Goal: Task Accomplishment & Management: Manage account settings

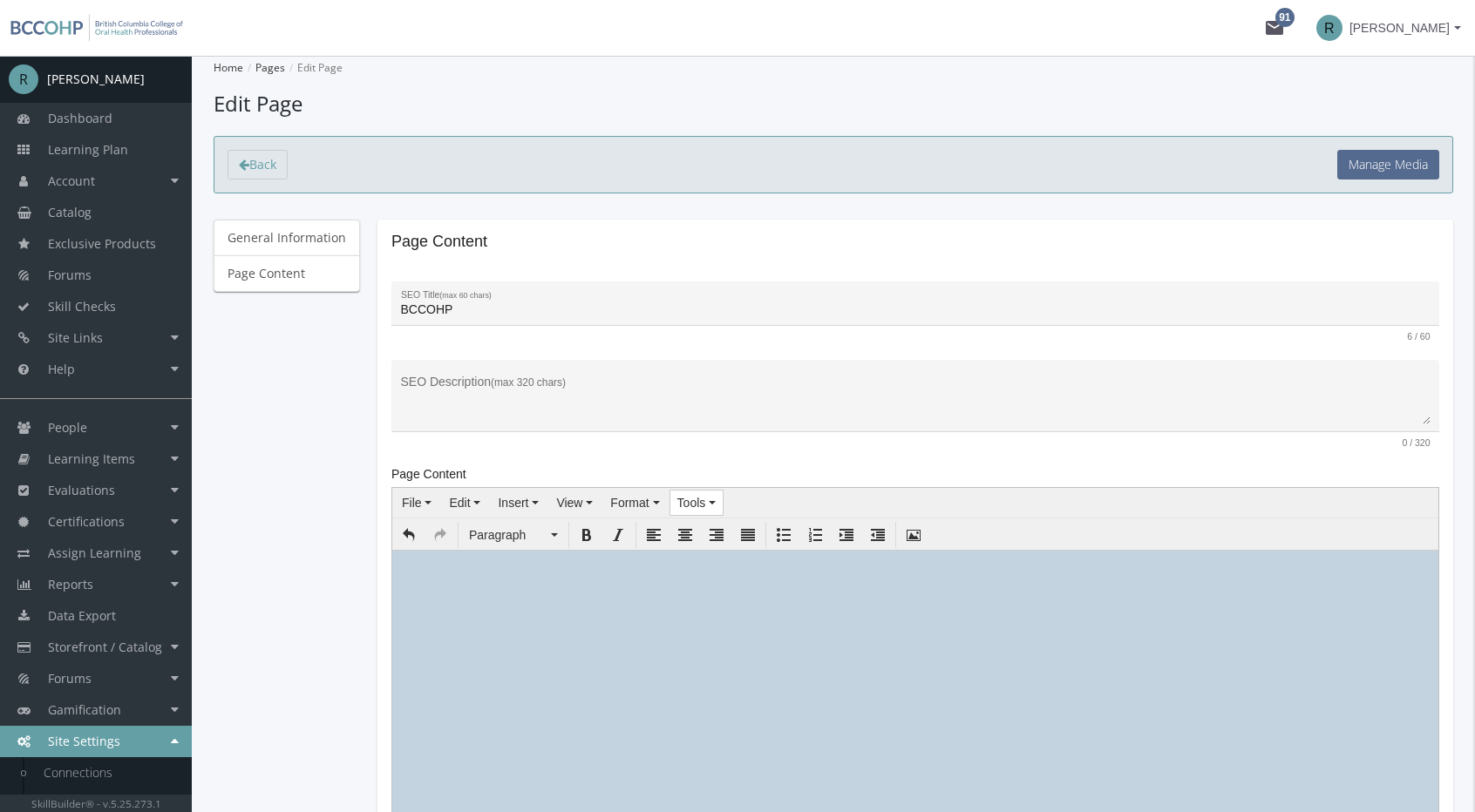
click at [704, 493] on button "Tools" at bounding box center [697, 503] width 53 height 25
click at [712, 529] on span "Source code" at bounding box center [729, 532] width 69 height 14
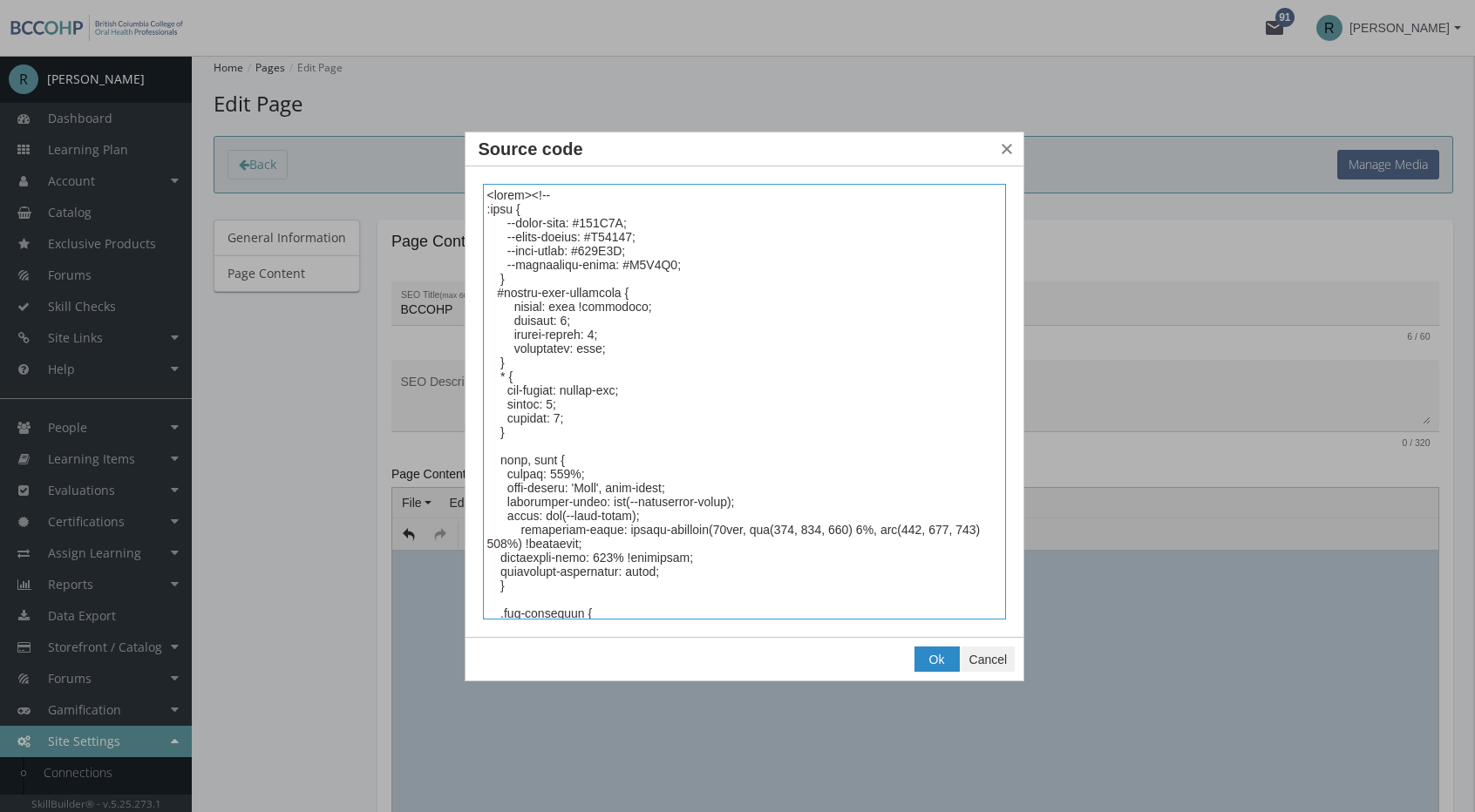
click at [626, 346] on textarea "Source code" at bounding box center [744, 402] width 524 height 436
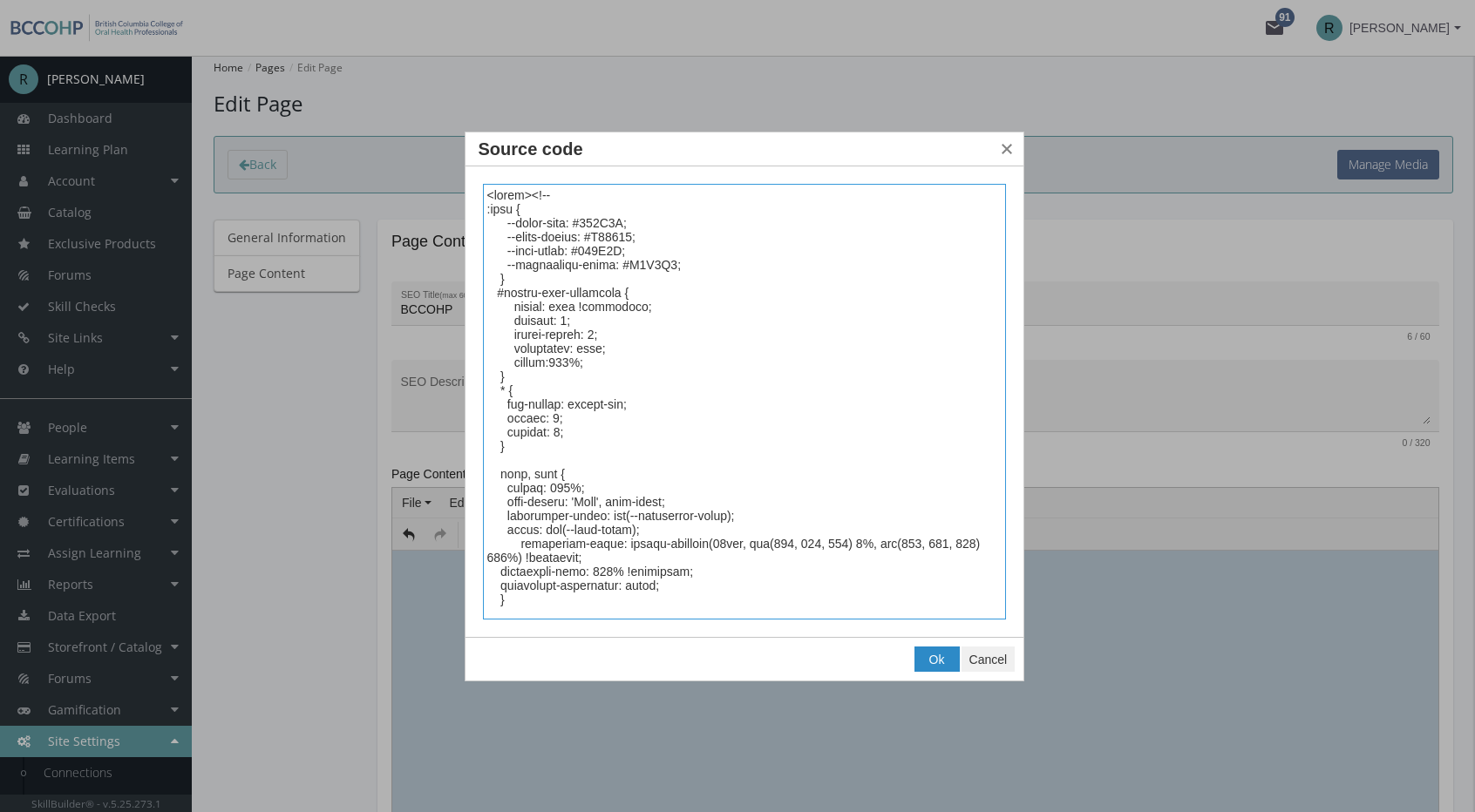
click at [657, 407] on textarea "Source code" at bounding box center [744, 402] width 524 height 436
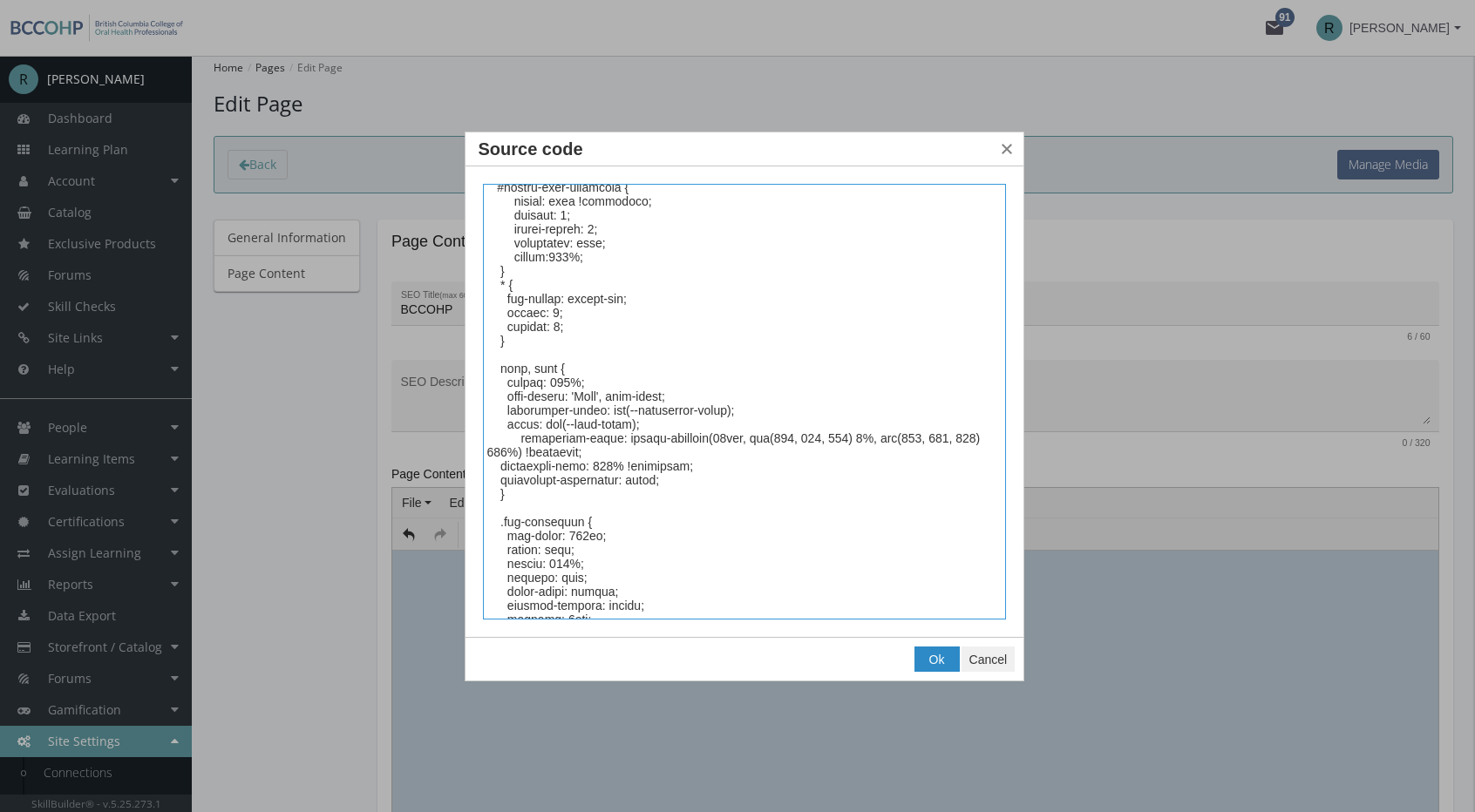
scroll to position [262, 0]
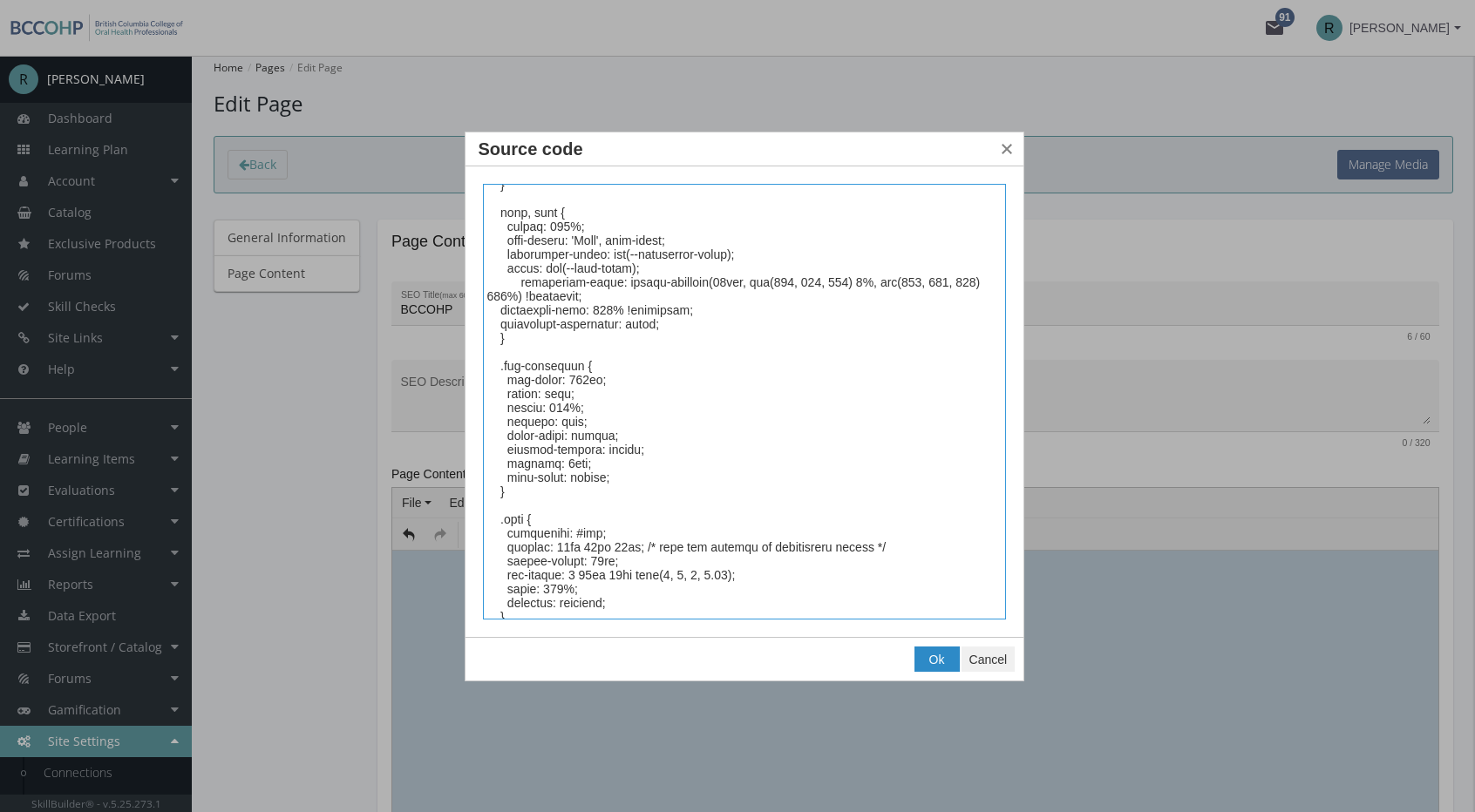
click at [659, 354] on textarea "Source code" at bounding box center [744, 402] width 524 height 436
click at [639, 341] on textarea "Source code" at bounding box center [744, 402] width 524 height 436
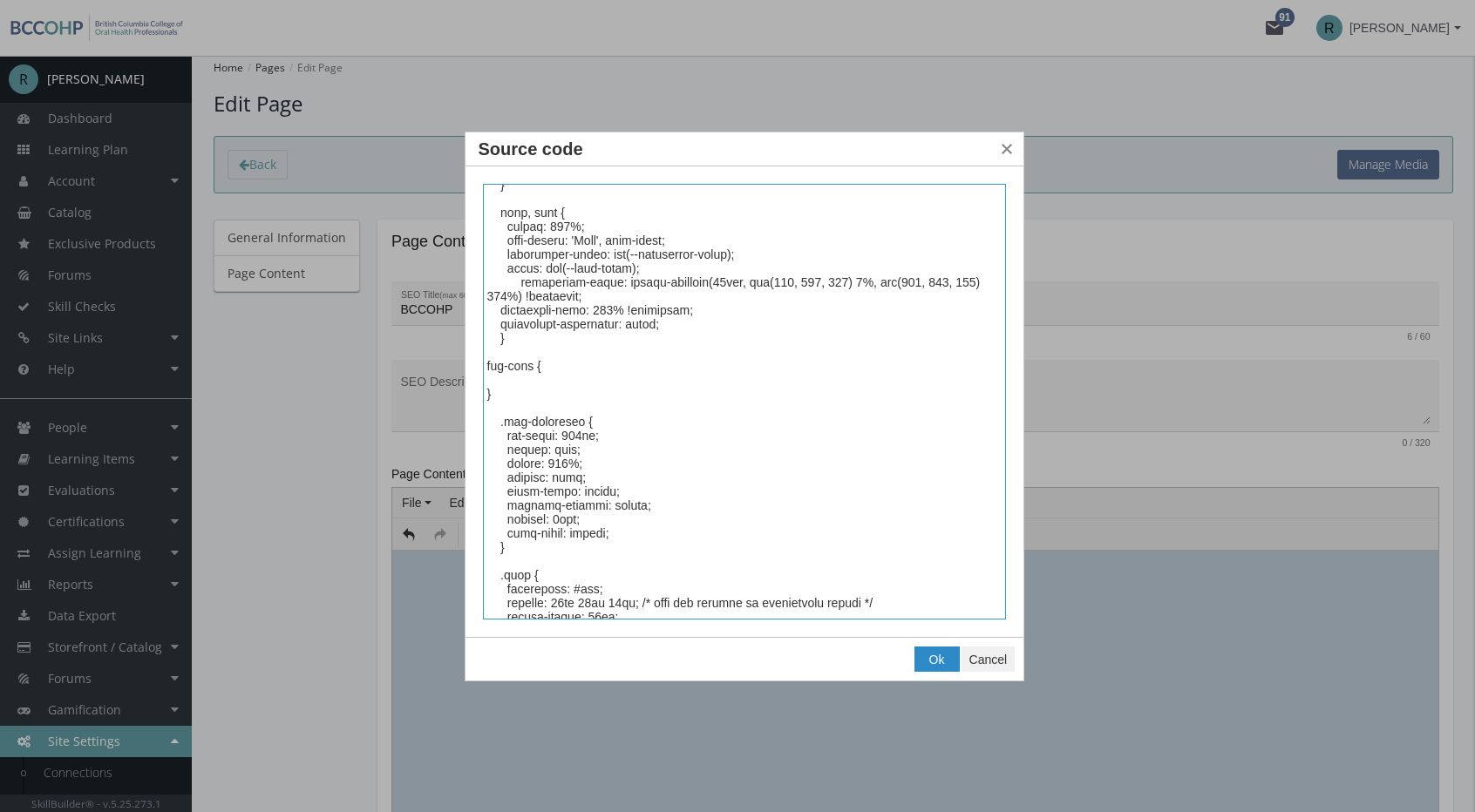
paste textarea "display: block; height: 100%;"
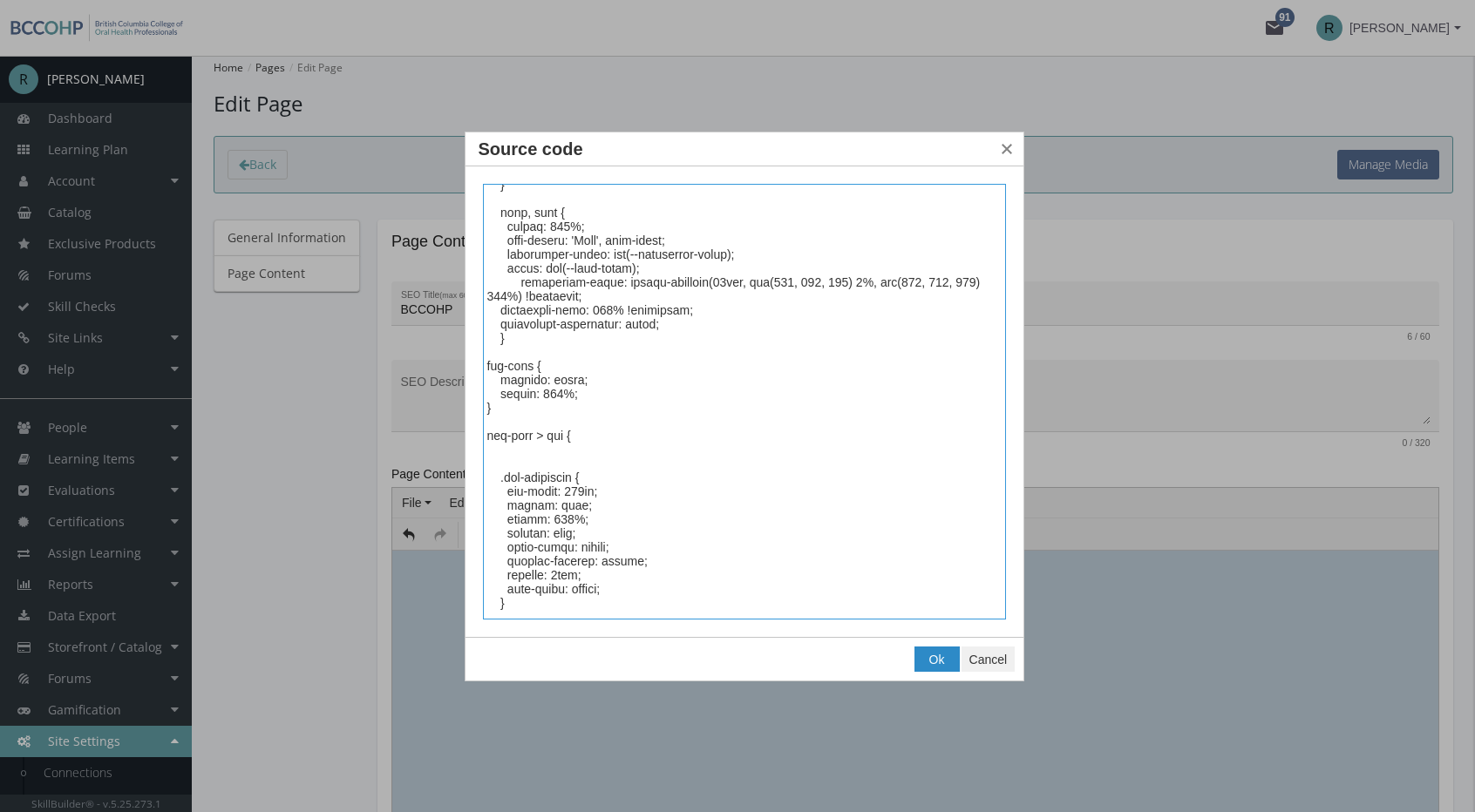
paste textarea "display: block; height: 100%;"
type textarea "<style><!-- :root { --brand-blue: #546A8F; --brand-accent: #D09786; --text-colo…"
click at [929, 658] on span "Ok" at bounding box center [937, 659] width 16 height 14
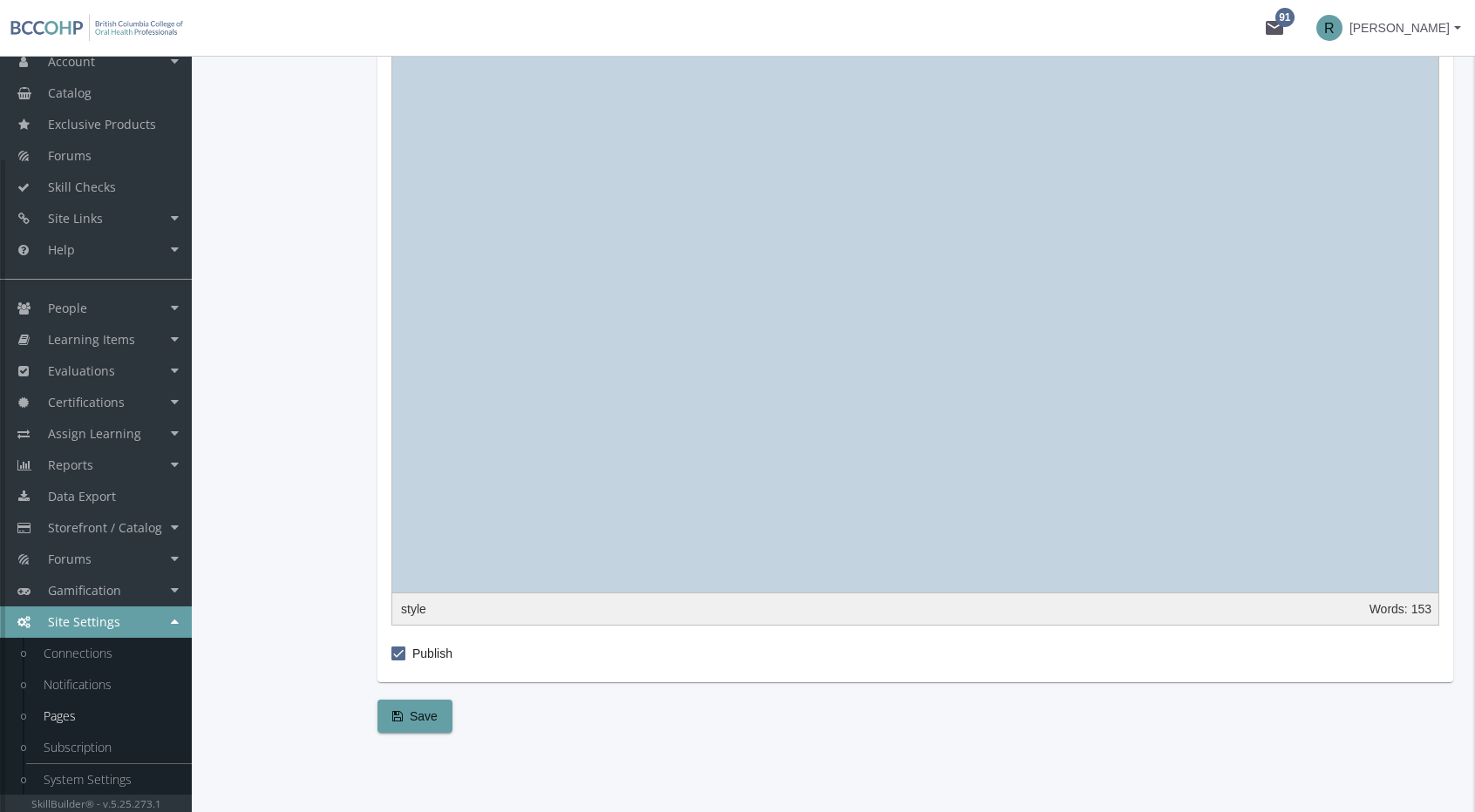
scroll to position [2055, 0]
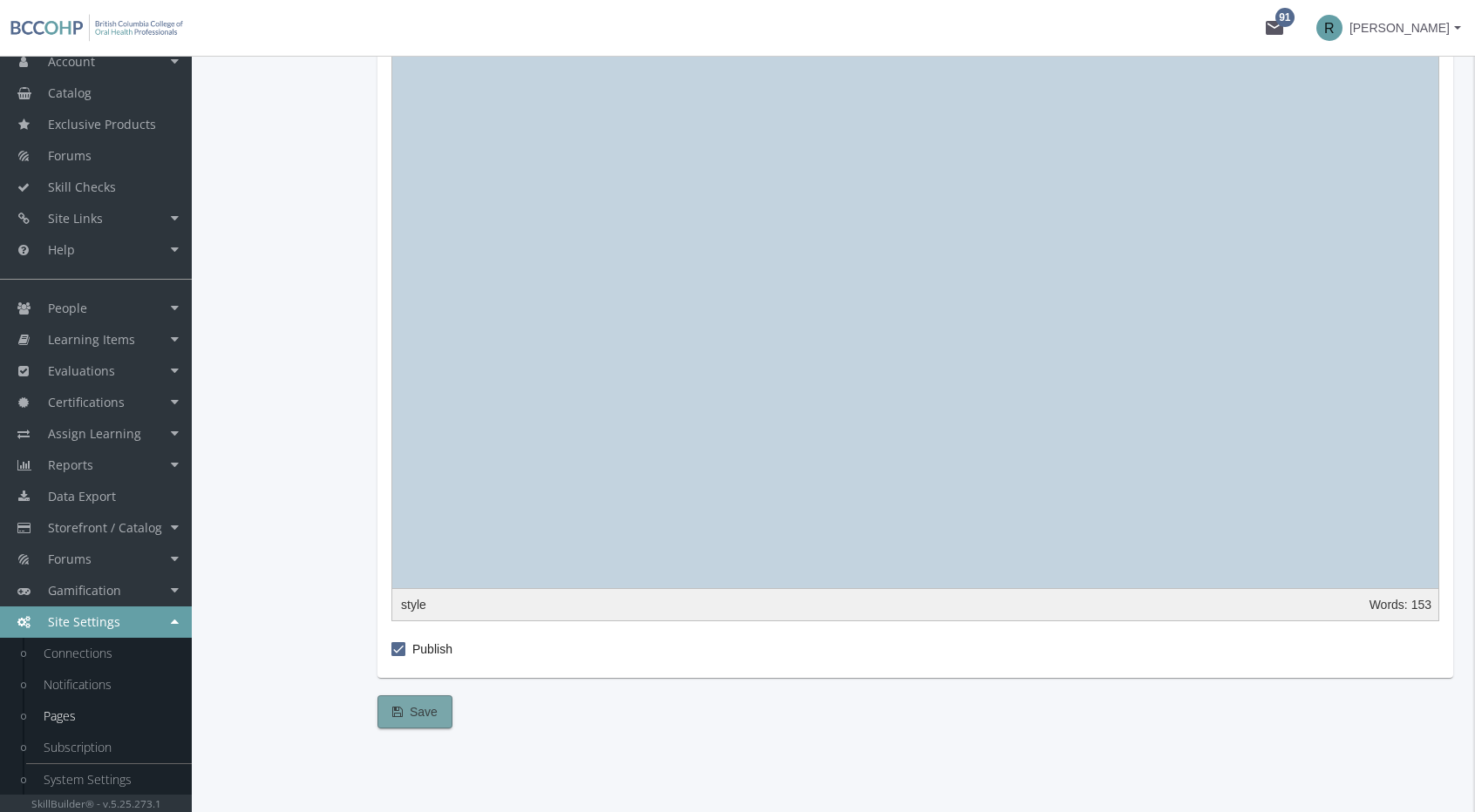
click at [415, 707] on span "Save" at bounding box center [415, 711] width 45 height 31
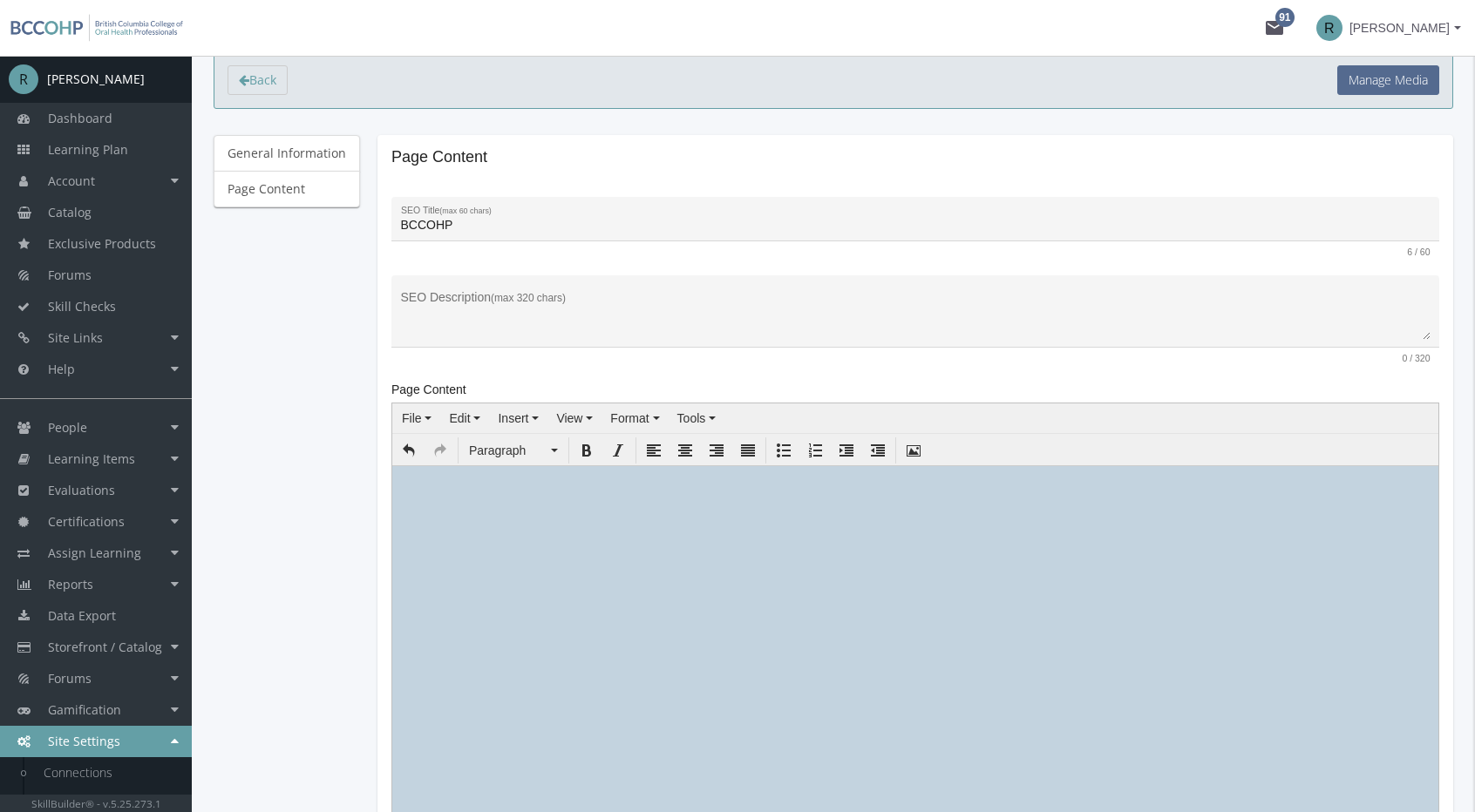
scroll to position [0, 0]
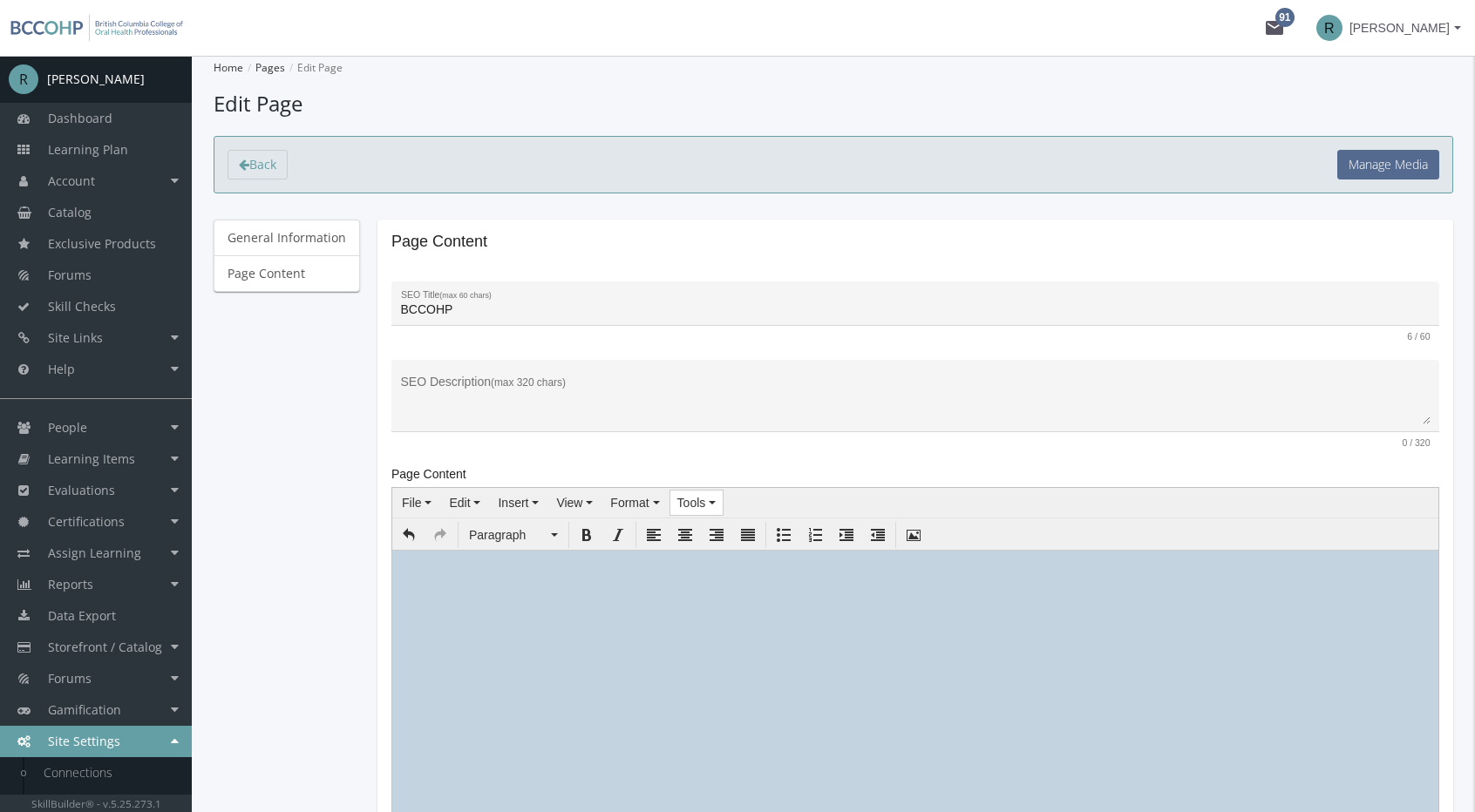
click at [708, 501] on icon "button" at bounding box center [711, 503] width 7 height 4
click at [711, 538] on div "Source code" at bounding box center [732, 532] width 139 height 25
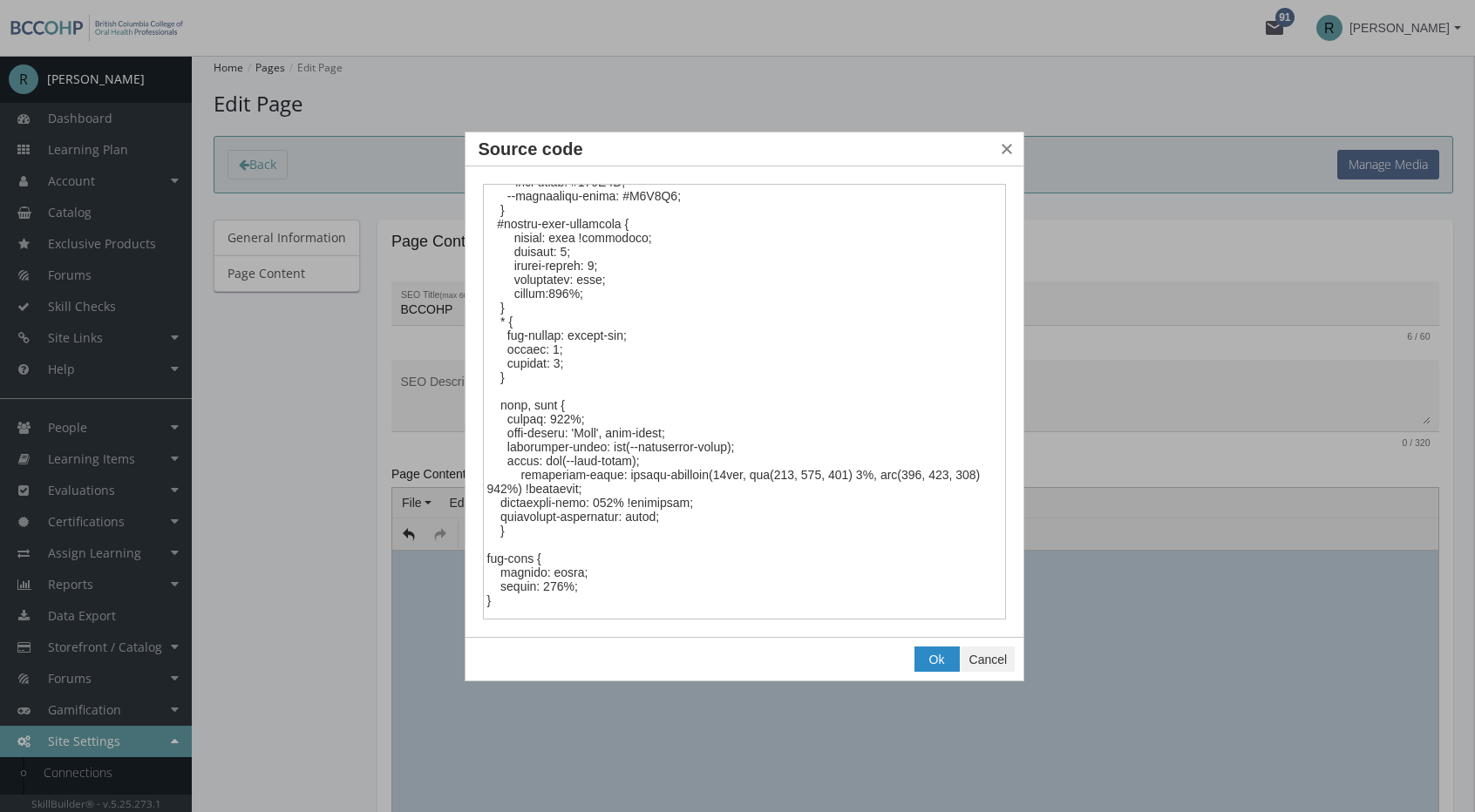
scroll to position [262, 0]
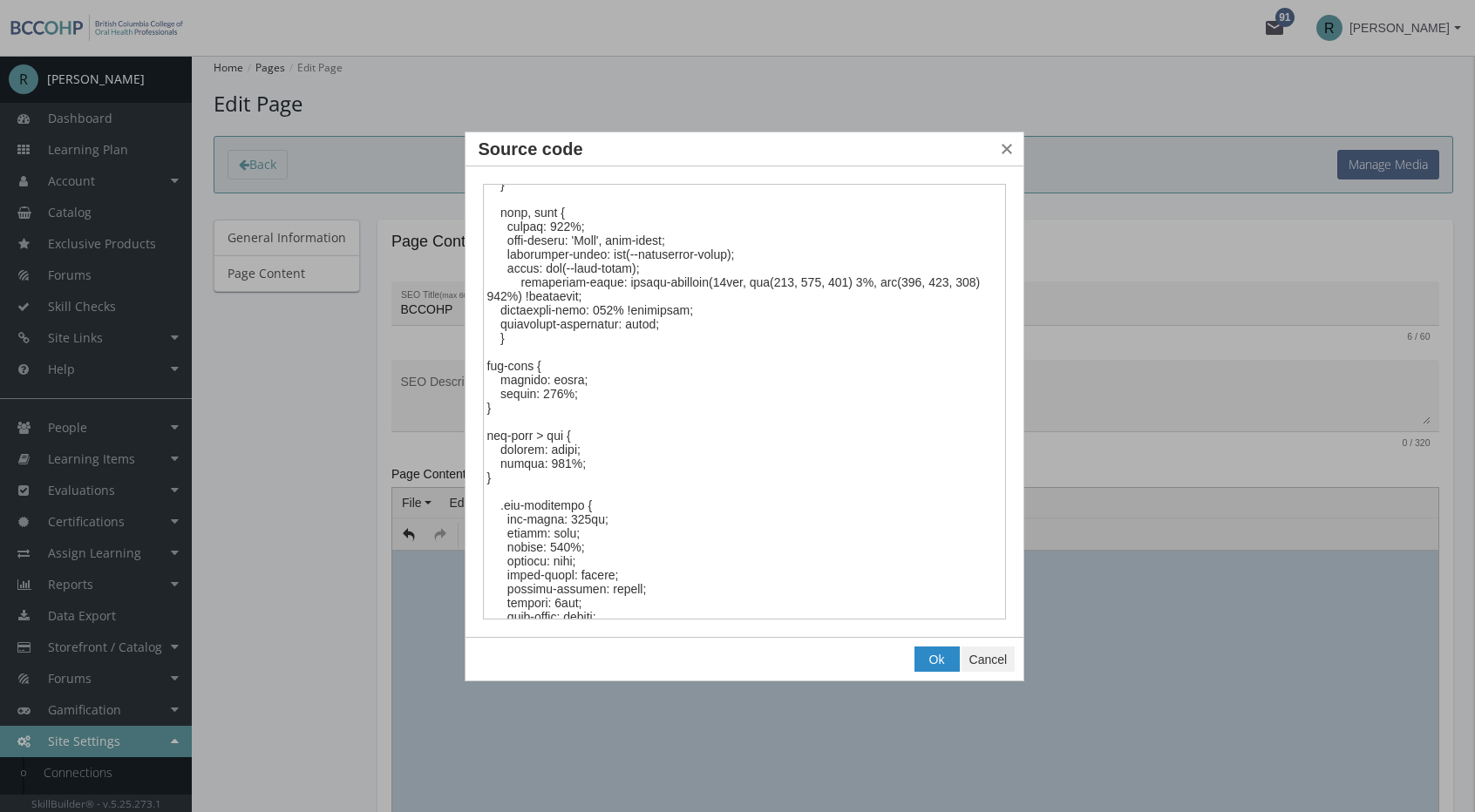
click at [492, 431] on textarea "Source code" at bounding box center [744, 402] width 524 height 436
drag, startPoint x: 492, startPoint y: 431, endPoint x: 546, endPoint y: 440, distance: 54.7
click at [546, 440] on textarea "Source code" at bounding box center [744, 402] width 524 height 436
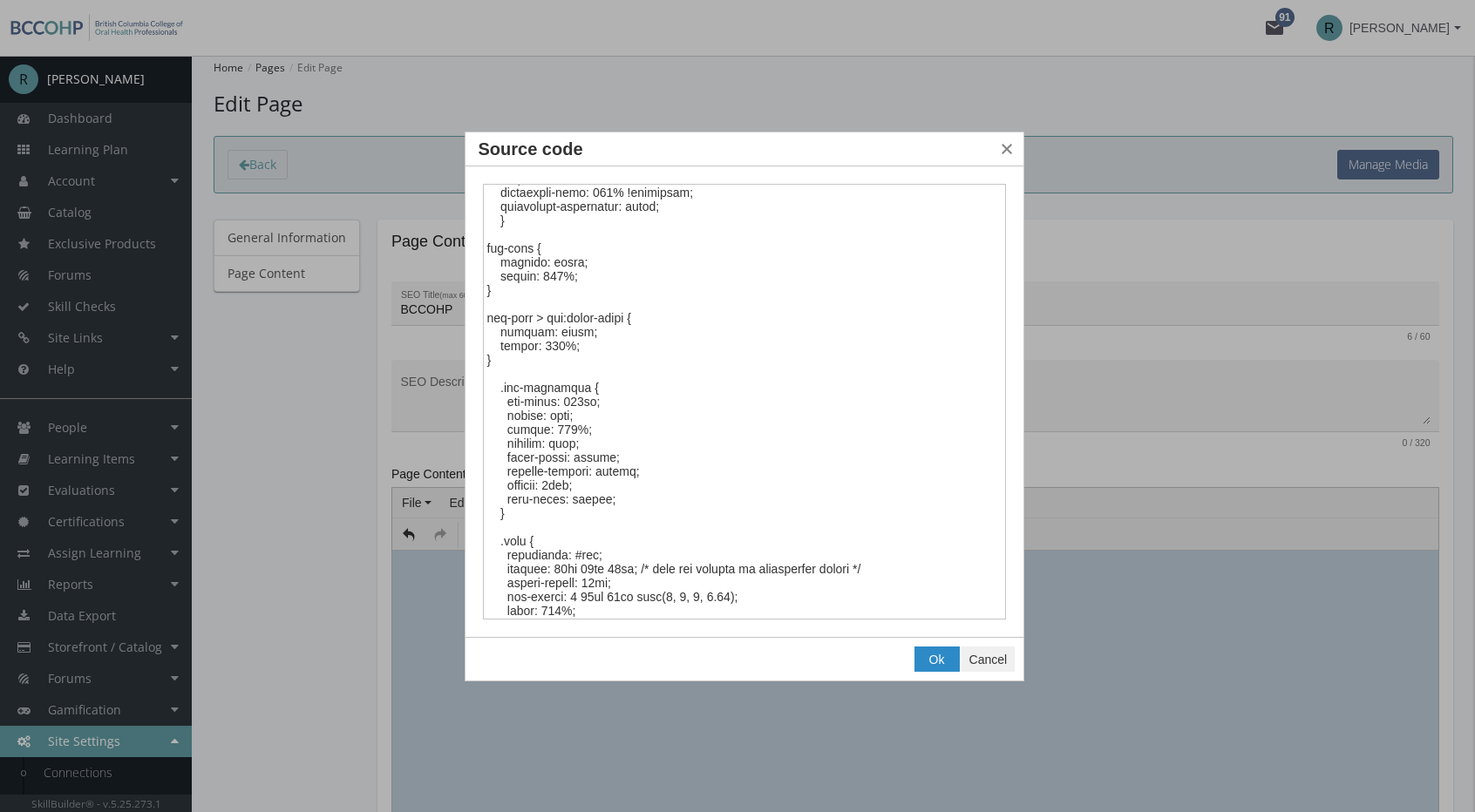
scroll to position [175, 0]
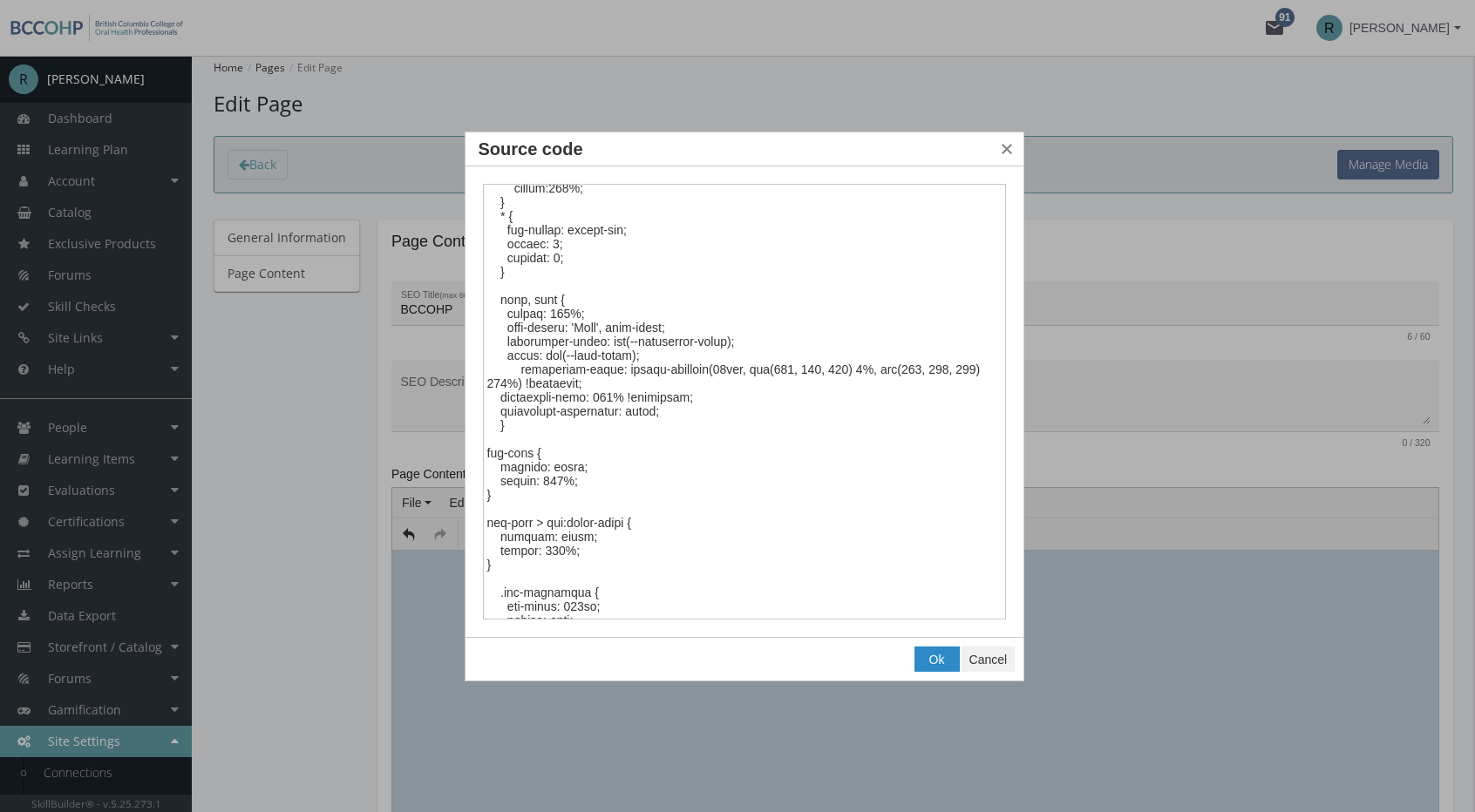
click at [812, 415] on textarea "Source code" at bounding box center [744, 402] width 524 height 436
click at [712, 367] on textarea "Source code" at bounding box center [744, 402] width 524 height 436
type textarea "<style><!-- :root { --brand-blue: #546A8F; --brand-accent: #D09786; --text-colo…"
click at [925, 657] on button "Ok" at bounding box center [937, 660] width 43 height 25
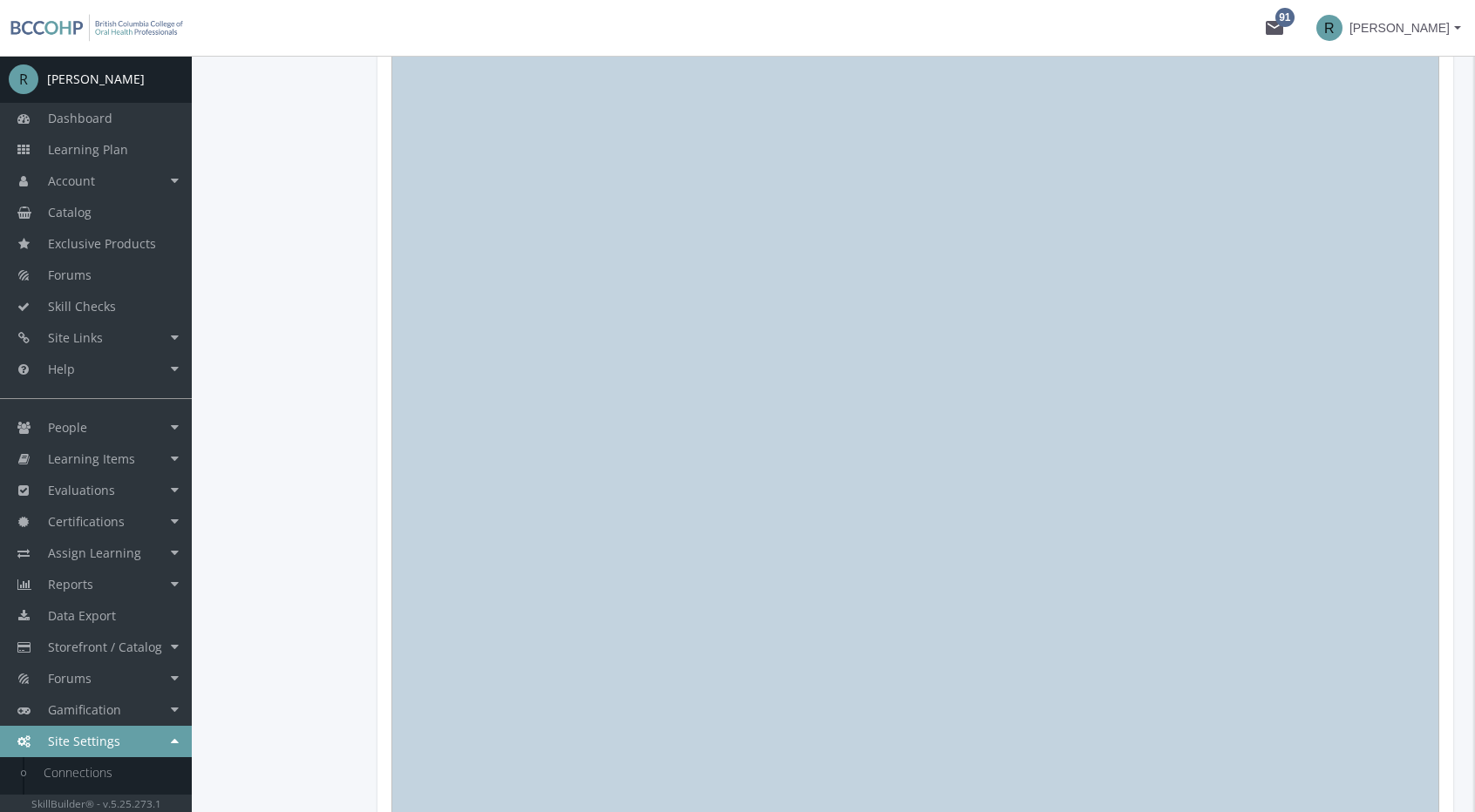
scroll to position [2230, 0]
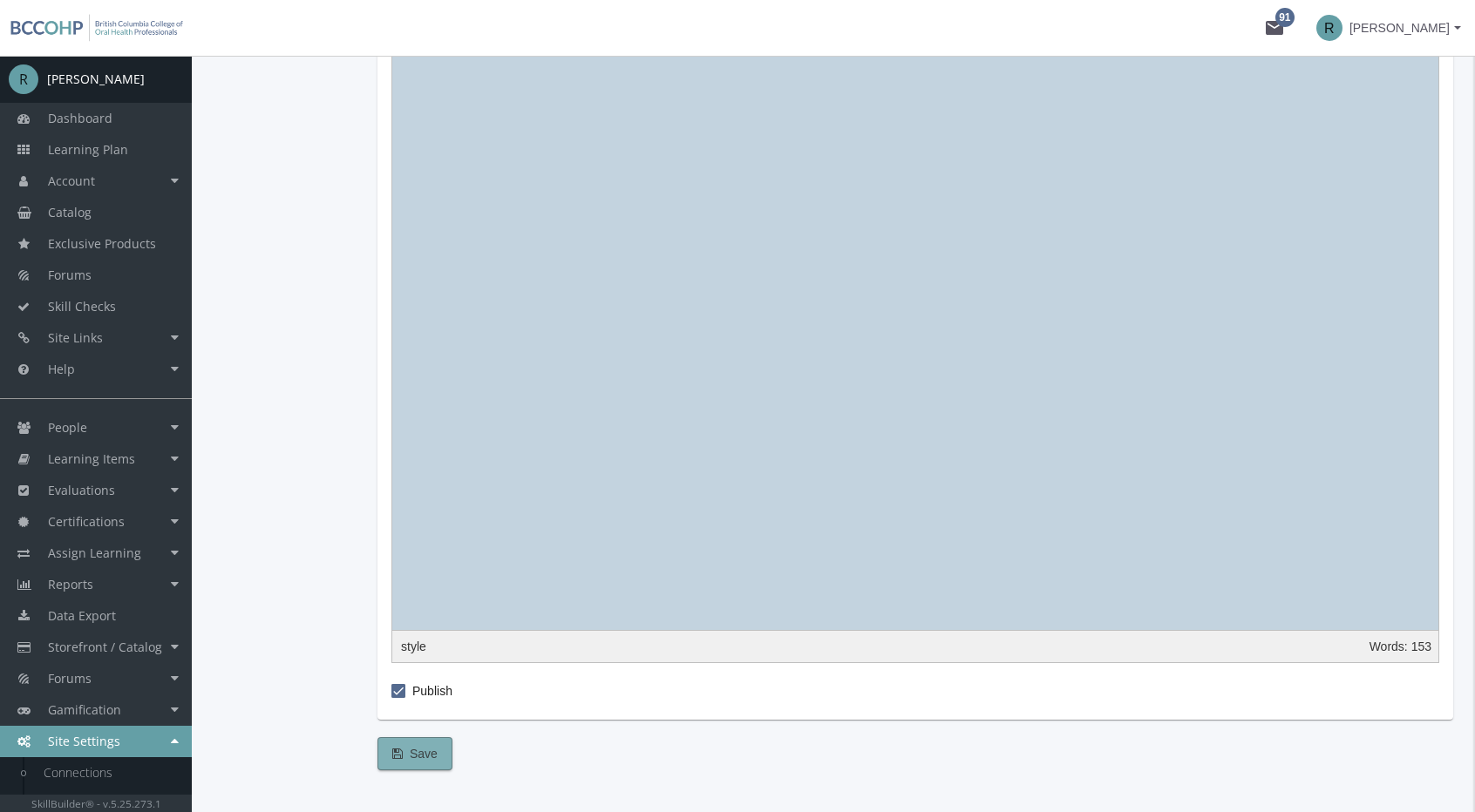
click at [441, 757] on button "Save" at bounding box center [415, 753] width 75 height 33
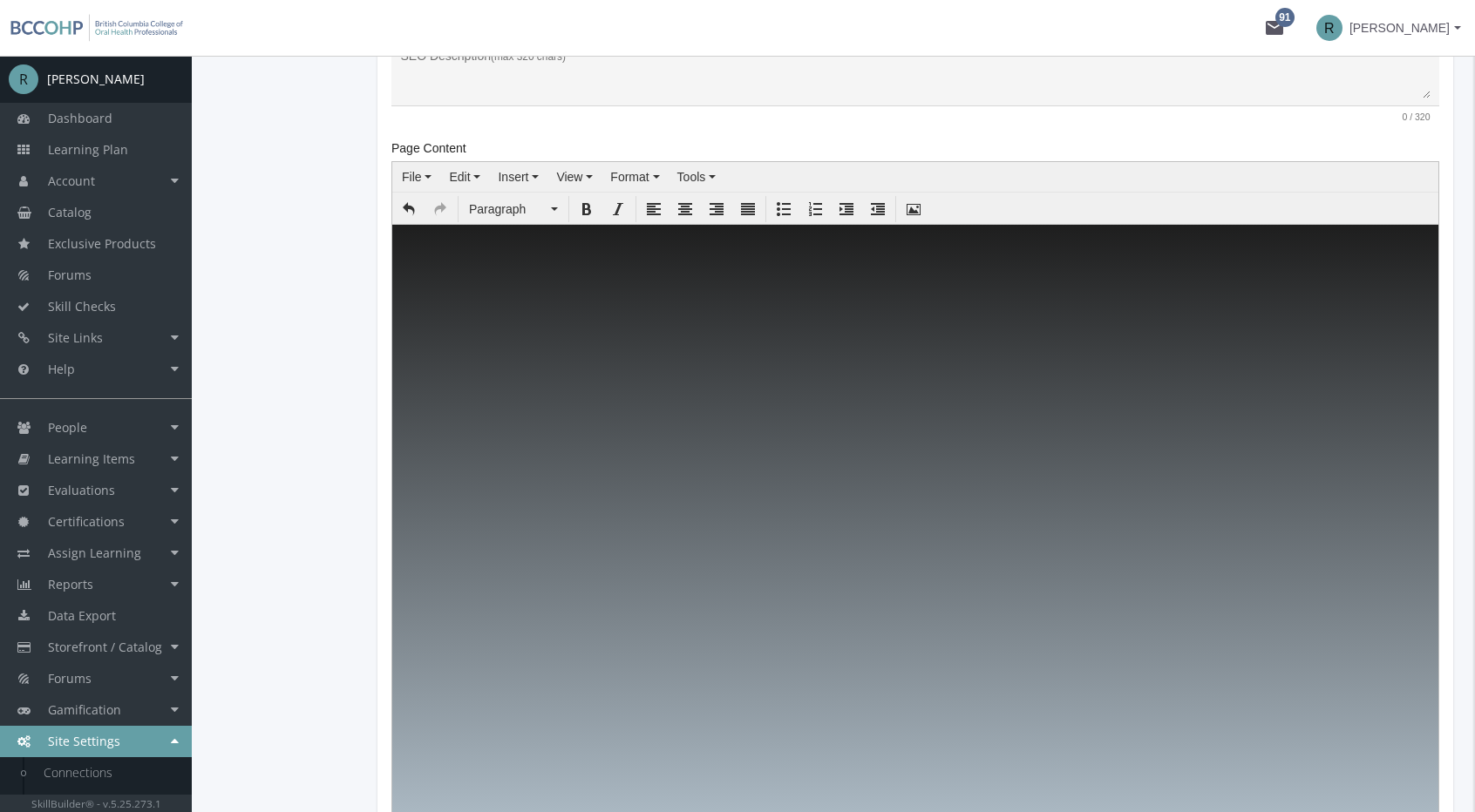
scroll to position [226, 0]
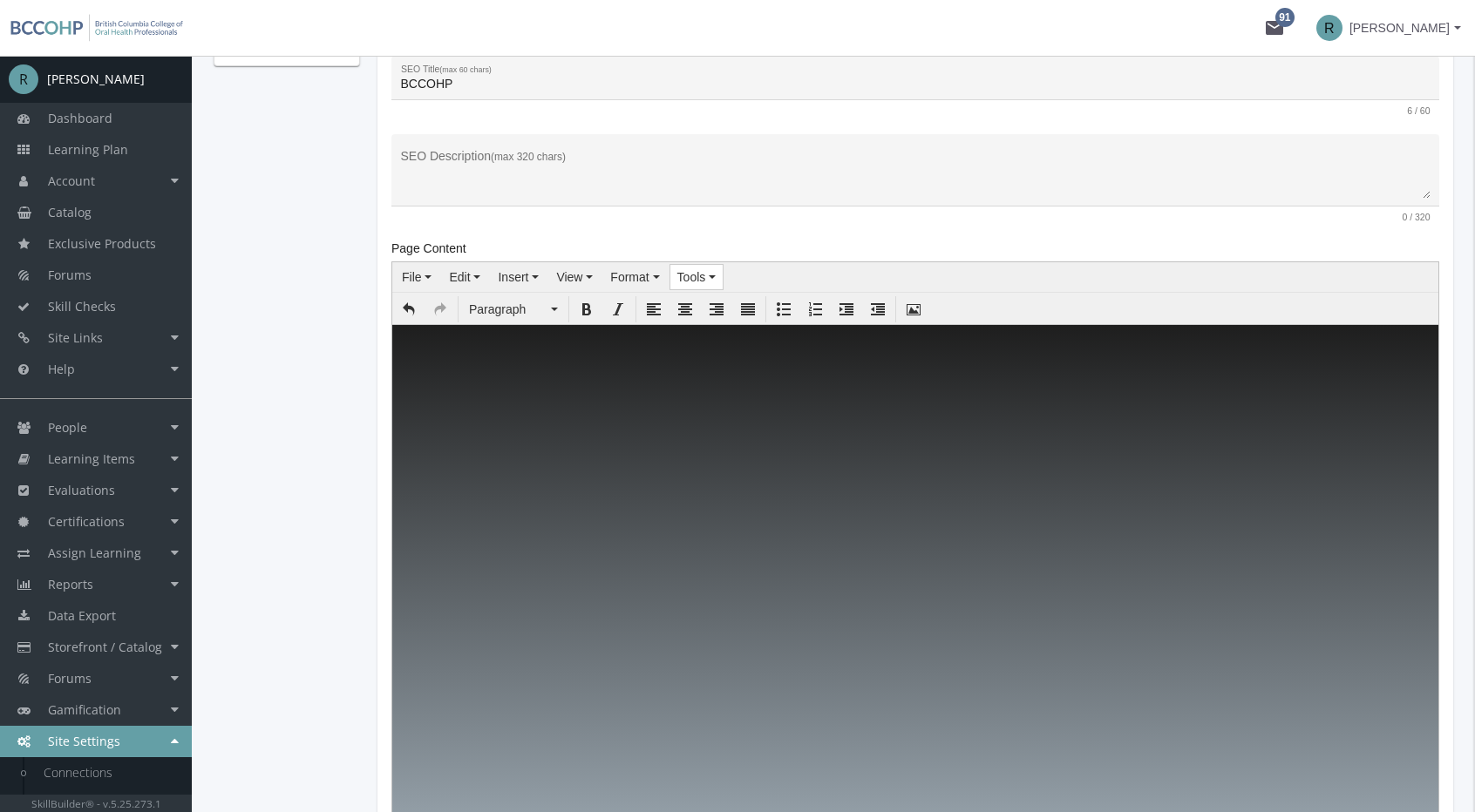
click at [703, 272] on button "Tools" at bounding box center [697, 278] width 53 height 25
click at [714, 308] on span "Source code" at bounding box center [729, 306] width 69 height 14
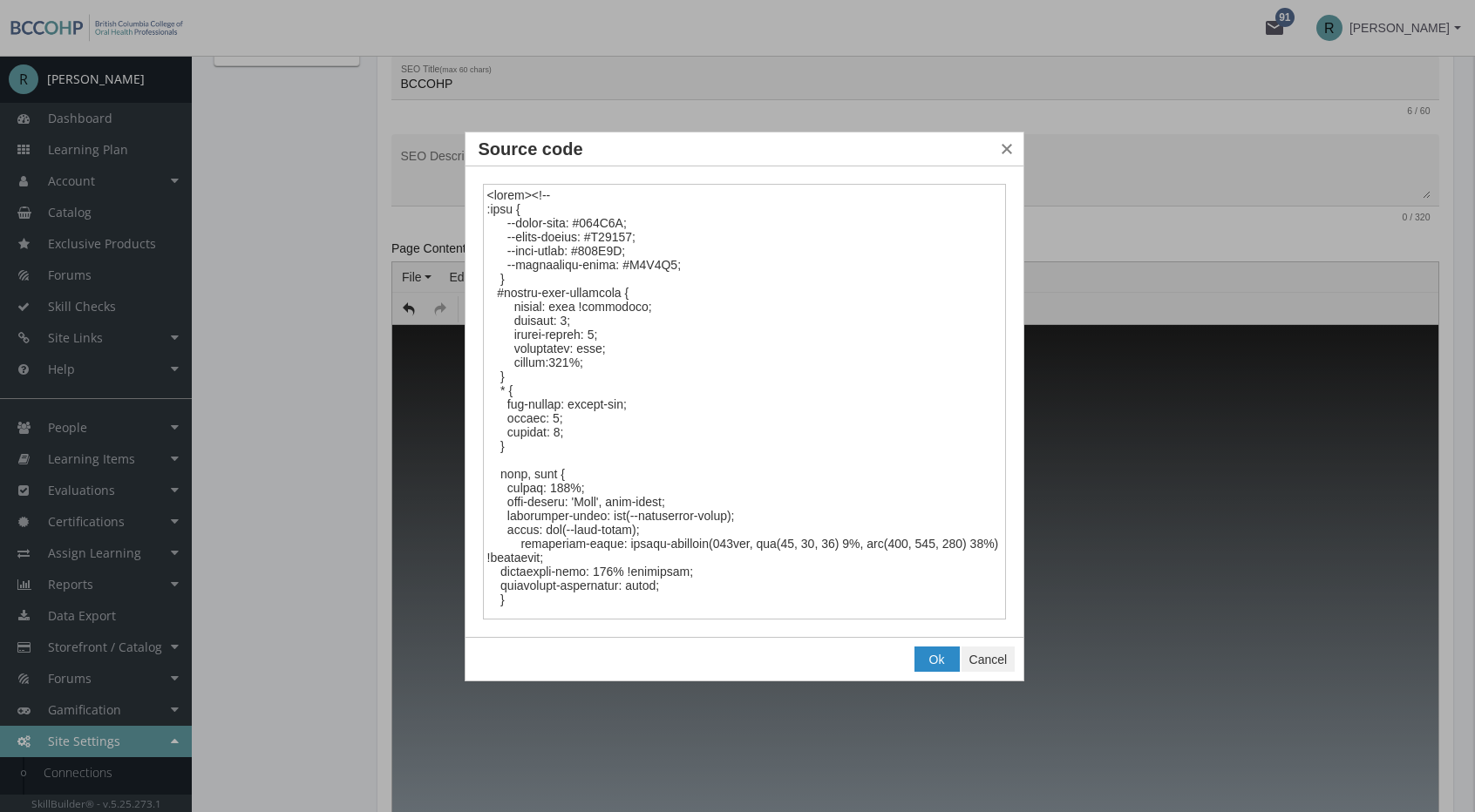
drag, startPoint x: 760, startPoint y: 540, endPoint x: 827, endPoint y: 543, distance: 67.1
click at [827, 543] on textarea "Source code" at bounding box center [744, 402] width 524 height 436
drag, startPoint x: 756, startPoint y: 542, endPoint x: 838, endPoint y: 539, distance: 82.1
click at [838, 539] on textarea "Source code" at bounding box center [744, 402] width 524 height 436
click at [517, 556] on textarea "Source code" at bounding box center [744, 402] width 524 height 436
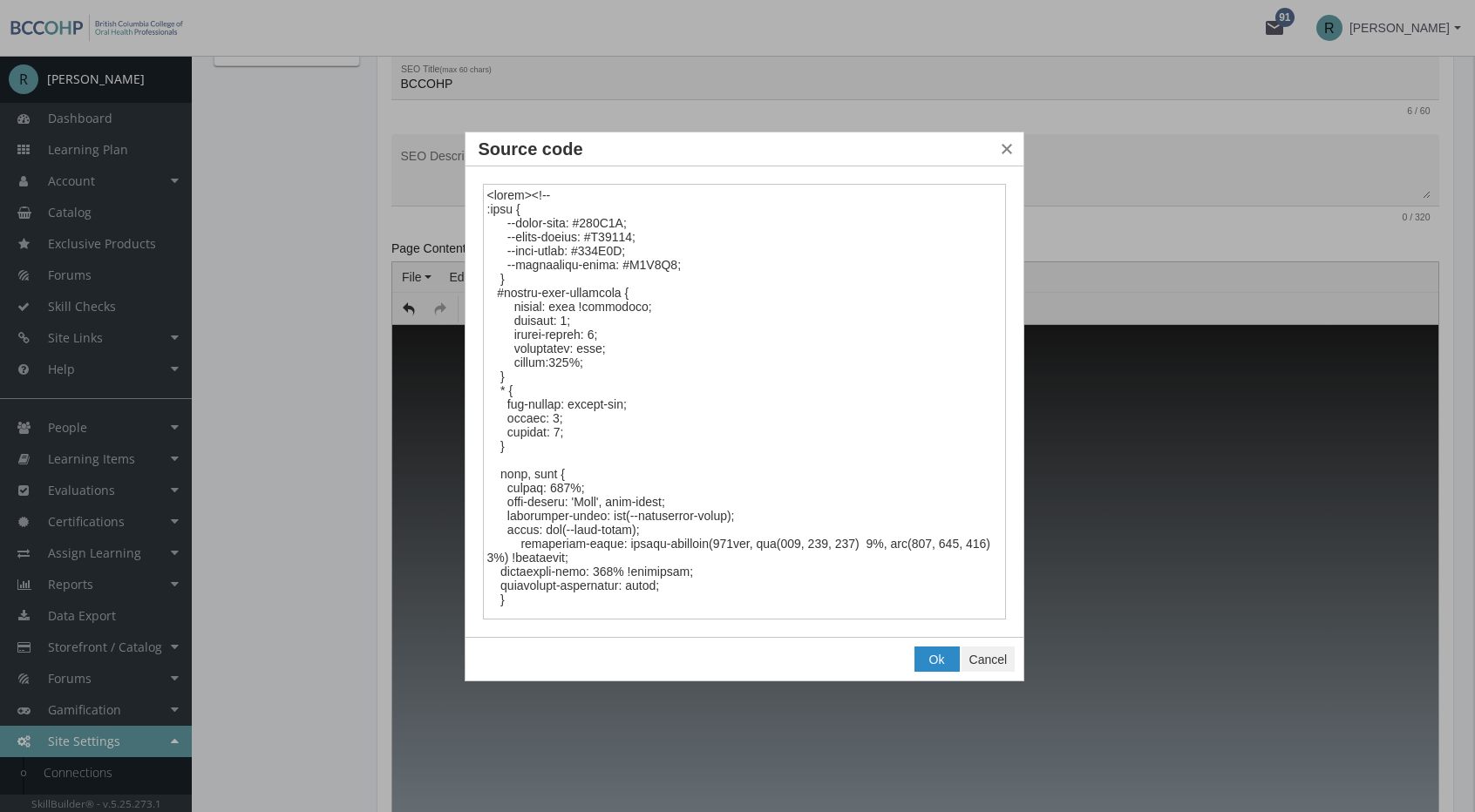
type textarea "<style><!-- :root { --brand-blue: #546A8F; --brand-accent: #D09786; --text-colo…"
click at [929, 658] on span "Ok" at bounding box center [937, 659] width 16 height 14
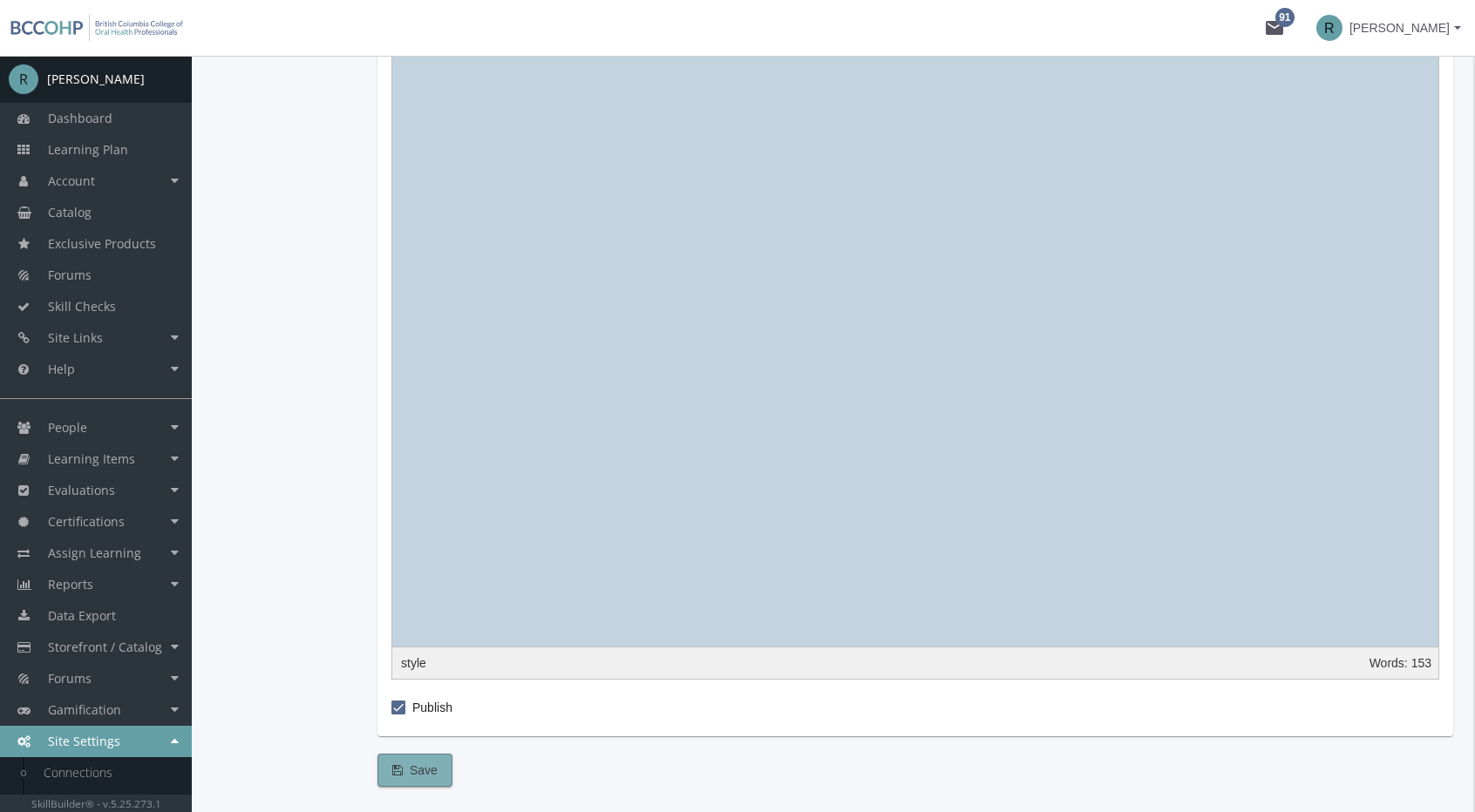
scroll to position [2490, 0]
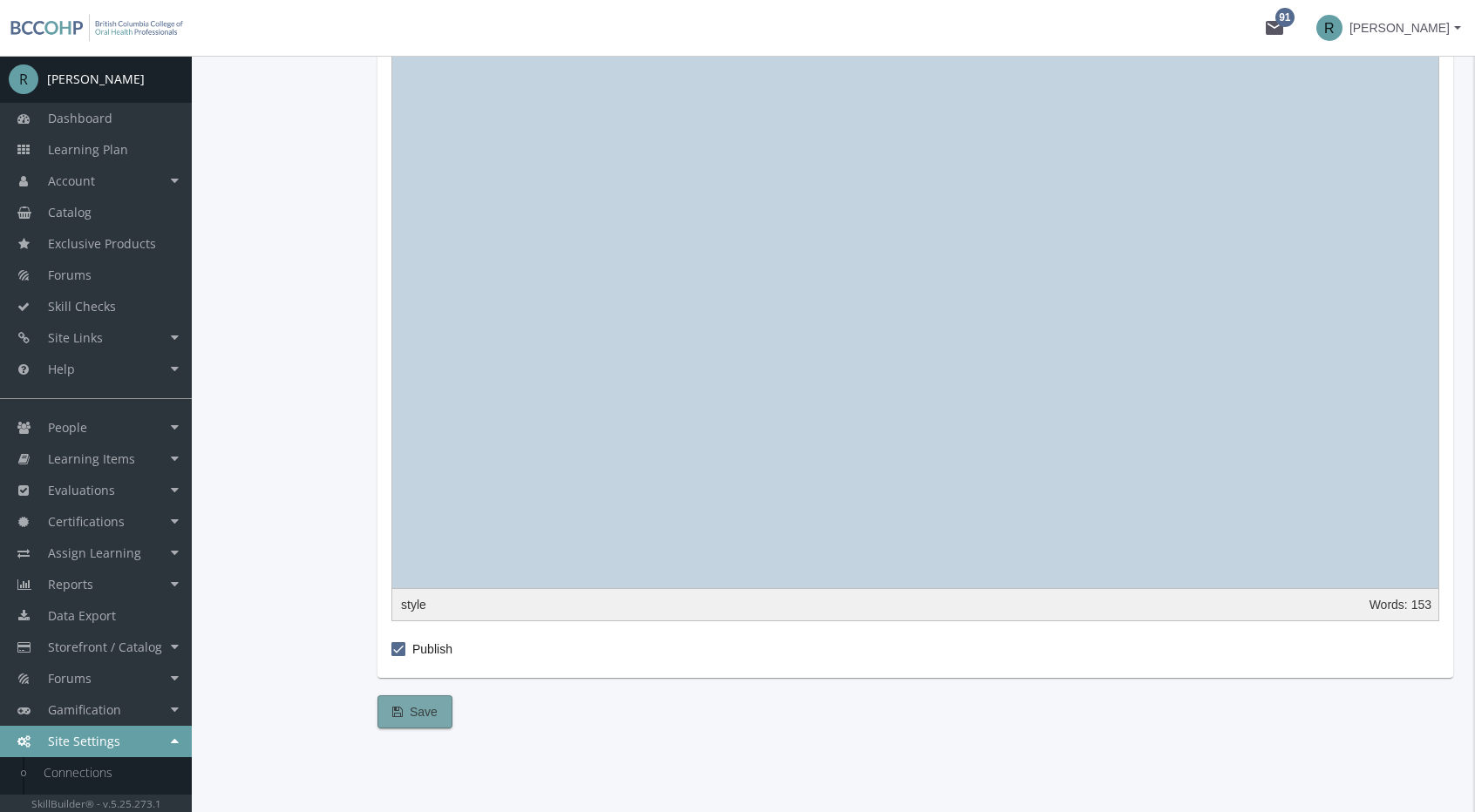
click at [406, 718] on span "Save" at bounding box center [415, 711] width 45 height 31
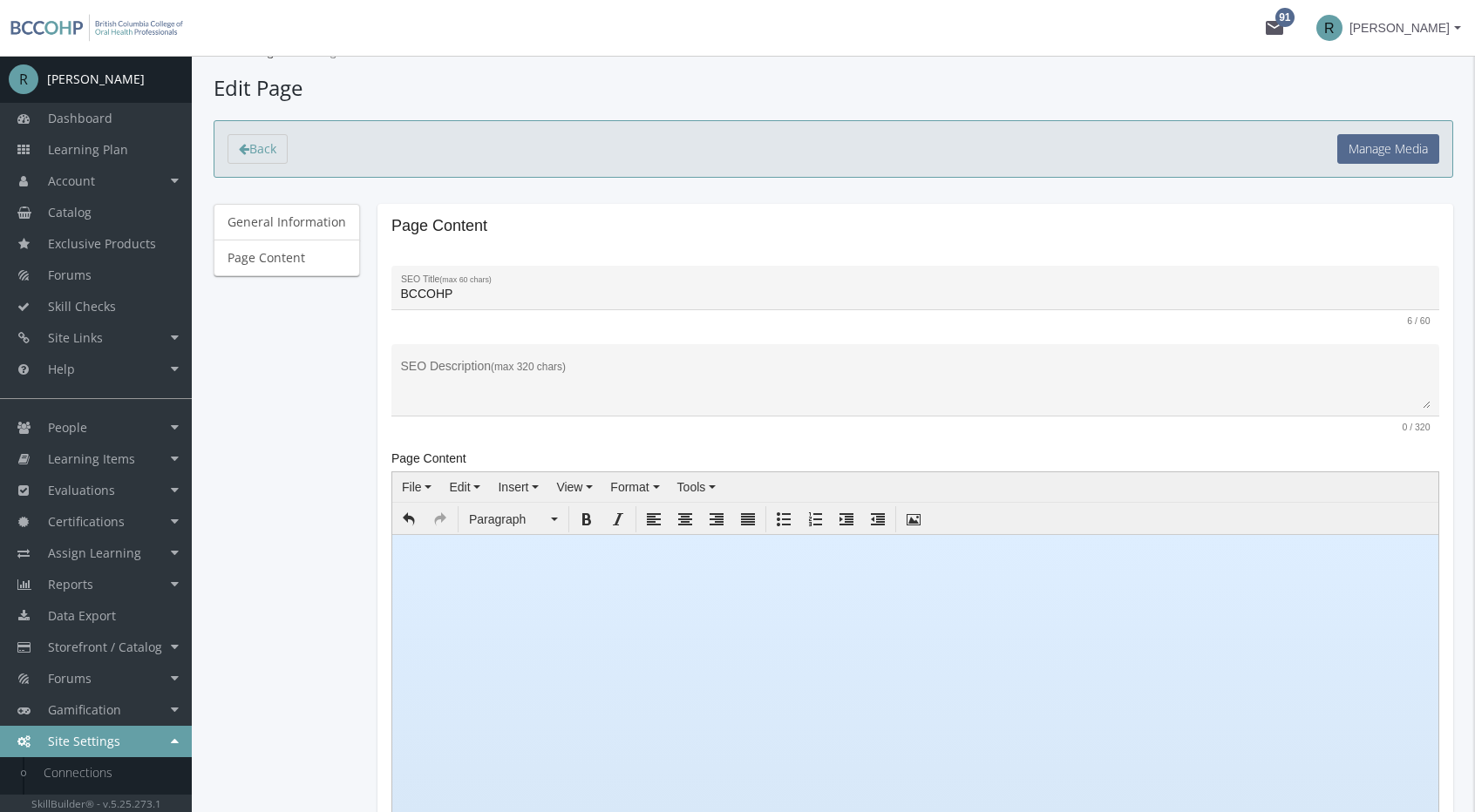
scroll to position [0, 0]
